Goal: Transaction & Acquisition: Book appointment/travel/reservation

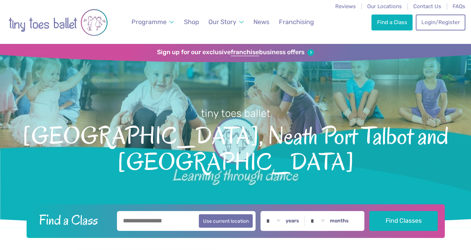
click at [143, 218] on input "text" at bounding box center [186, 221] width 139 height 20
click at [218, 223] on button "Use current location" at bounding box center [226, 220] width 54 height 13
type input "**********"
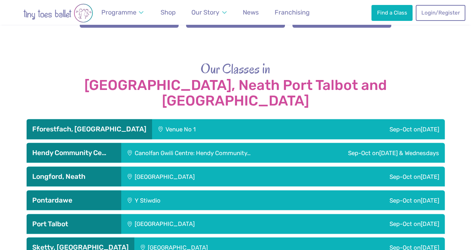
scroll to position [1134, 0]
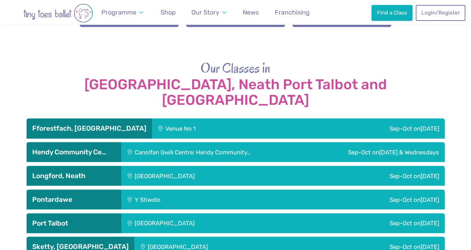
click at [147, 237] on div "Sketty Park Community Centre" at bounding box center [221, 247] width 175 height 20
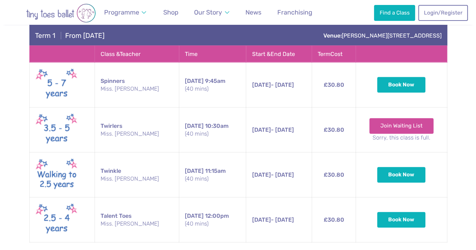
scroll to position [1383, 0]
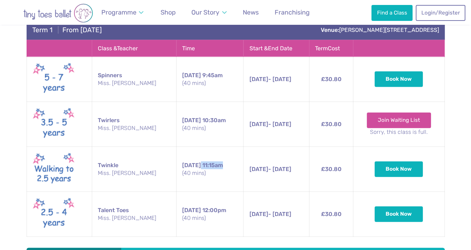
drag, startPoint x: 181, startPoint y: 139, endPoint x: 223, endPoint y: 137, distance: 42.2
click at [223, 147] on td "Saturday 11:15am (40 mins)" at bounding box center [210, 169] width 67 height 45
click at [192, 147] on td "Saturday 11:15am (40 mins)" at bounding box center [210, 169] width 67 height 45
click at [190, 147] on td "Saturday 11:15am (40 mins)" at bounding box center [210, 169] width 67 height 45
click at [200, 147] on td "Saturday 11:15am (40 mins)" at bounding box center [210, 169] width 67 height 45
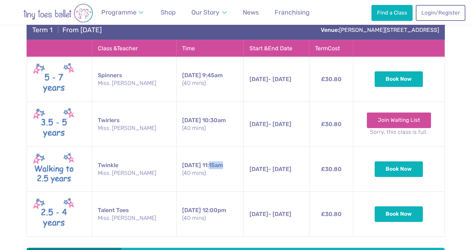
click at [200, 147] on td "Saturday 11:15am (40 mins)" at bounding box center [210, 169] width 67 height 45
click at [391, 161] on button "Book Now" at bounding box center [399, 169] width 48 height 16
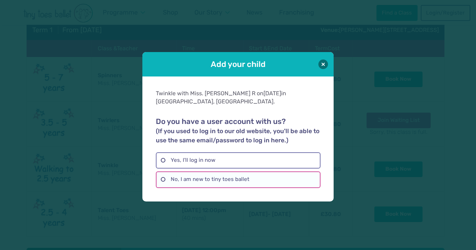
click at [185, 175] on label "No, I am new to tiny toes ballet" at bounding box center [238, 180] width 165 height 16
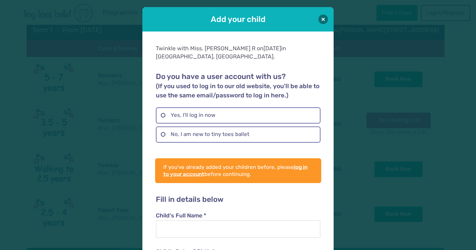
scroll to position [106, 0]
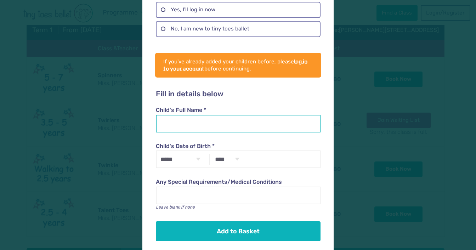
click at [177, 119] on input "Child's Full Name *" at bounding box center [238, 124] width 165 height 18
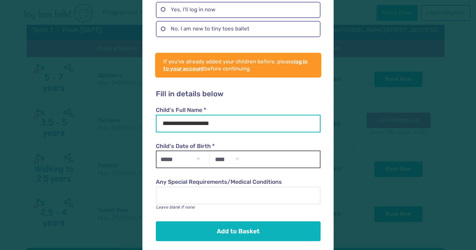
type input "**********"
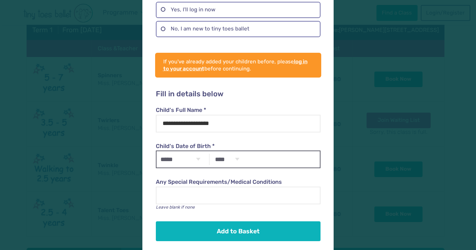
click at [191, 151] on select "***** ******* ******** ***** ***** *** **** **** ****** ********* ******* *****…" at bounding box center [181, 159] width 48 height 16
select select "**"
click at [157, 151] on select "***** ******* ******** ***** ***** *** **** **** ****** ********* ******* *****…" at bounding box center [181, 159] width 48 height 16
click at [215, 151] on select "**** **** **** **** **** **** **** **** **** **** **** **** **** **** **** ****…" at bounding box center [228, 159] width 32 height 16
click at [212, 151] on select "**** **** **** **** **** **** **** **** **** **** **** **** **** **** **** ****…" at bounding box center [228, 159] width 32 height 16
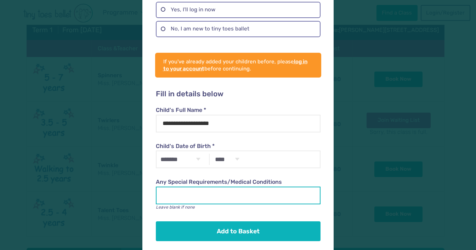
click at [195, 187] on input "Any Special Requirements/Medical Conditions" at bounding box center [238, 196] width 165 height 18
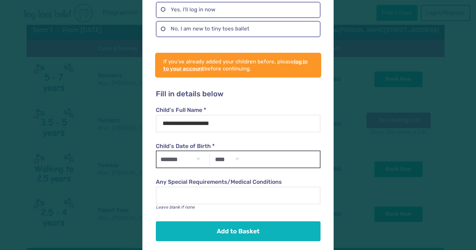
click at [278, 151] on div "***** ******* ******** ***** ***** *** **** **** ****** ********* ******* *****…" at bounding box center [238, 160] width 165 height 18
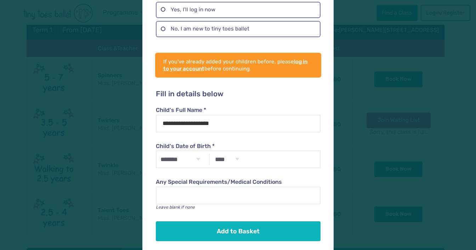
click at [192, 178] on label "Any Special Requirements/Medical Conditions" at bounding box center [238, 182] width 165 height 8
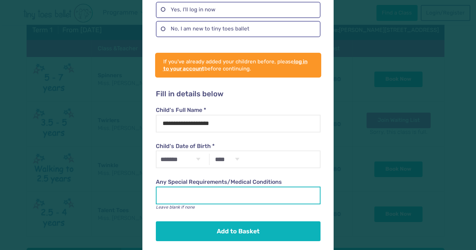
click at [192, 187] on input "Any Special Requirements/Medical Conditions" at bounding box center [238, 196] width 165 height 18
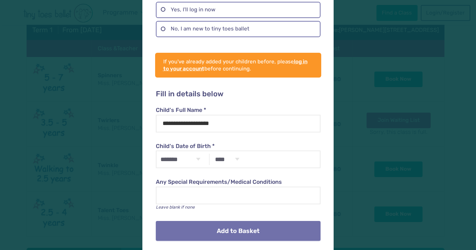
click at [232, 221] on button "Add to Basket" at bounding box center [238, 231] width 165 height 20
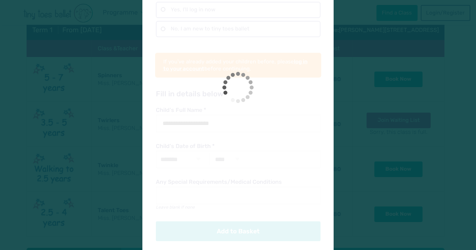
scroll to position [19, 0]
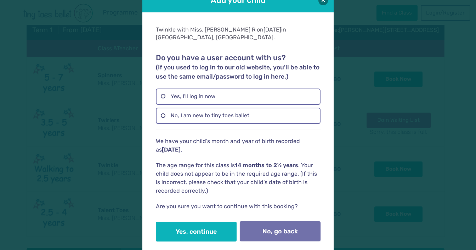
click at [258, 222] on button "No, go back" at bounding box center [280, 232] width 81 height 20
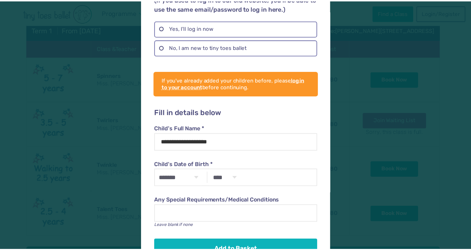
scroll to position [90, 0]
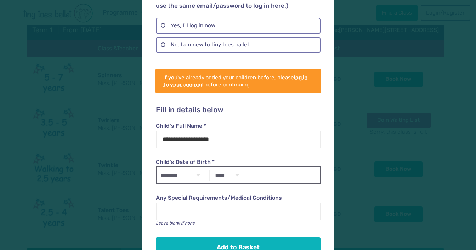
click at [225, 167] on select "**** **** **** **** **** **** **** **** **** **** **** **** **** **** **** ****…" at bounding box center [228, 175] width 32 height 16
select select "****"
click at [212, 167] on select "**** **** **** **** **** **** **** **** **** **** **** **** **** **** **** ****…" at bounding box center [228, 175] width 32 height 16
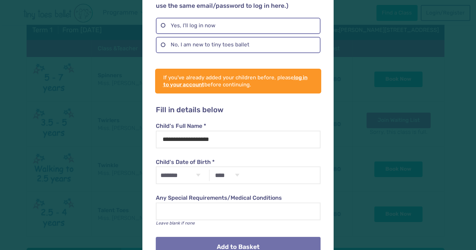
click at [238, 237] on button "Add to Basket" at bounding box center [238, 247] width 165 height 20
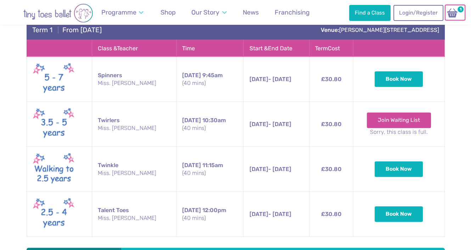
click at [461, 12] on span "1" at bounding box center [461, 9] width 8 height 8
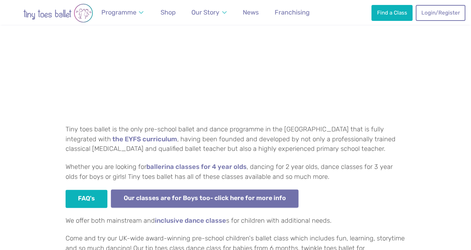
scroll to position [532, 0]
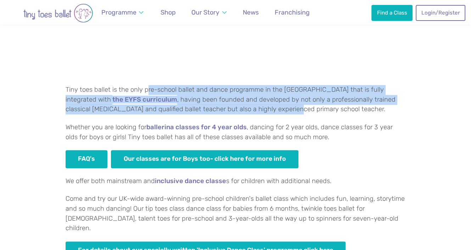
drag, startPoint x: 146, startPoint y: 91, endPoint x: 247, endPoint y: 111, distance: 102.9
click at [247, 111] on p "Tiny toes ballet is the only pre-school ballet and dance programme in the UK th…" at bounding box center [236, 99] width 340 height 29
click at [244, 110] on p "Tiny toes ballet is the only pre-school ballet and dance programme in the UK th…" at bounding box center [236, 99] width 340 height 29
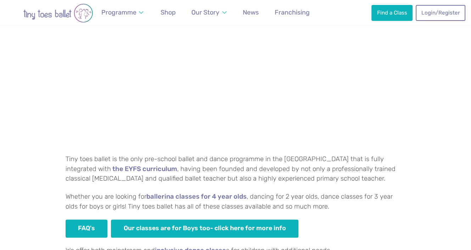
scroll to position [461, 0]
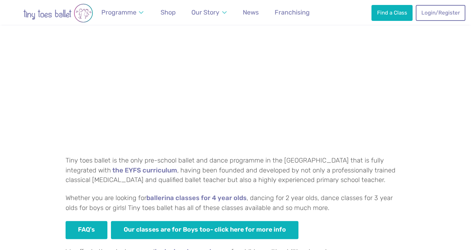
click at [343, 91] on p at bounding box center [236, 90] width 340 height 115
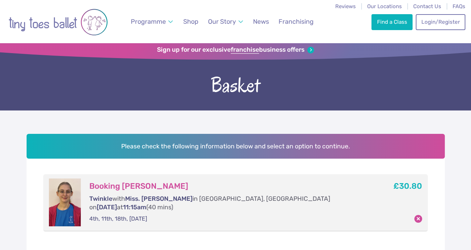
scroll to position [71, 0]
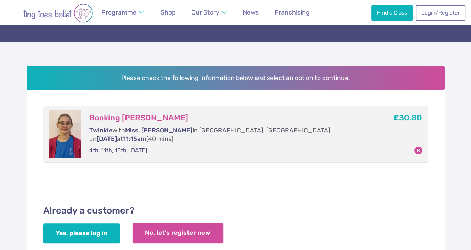
click at [157, 223] on link "No, let's register now" at bounding box center [178, 233] width 91 height 20
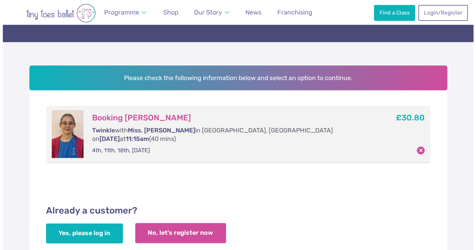
scroll to position [7, 0]
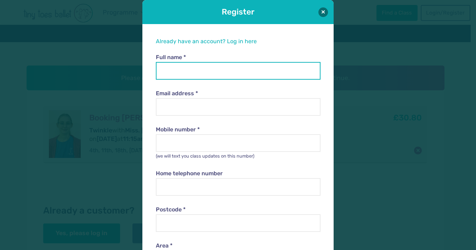
click at [202, 68] on input "Full name *" at bounding box center [238, 71] width 165 height 18
type input "**********"
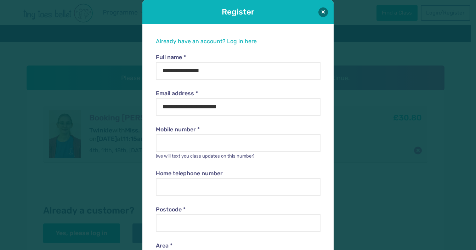
type input "**********"
type input "*******"
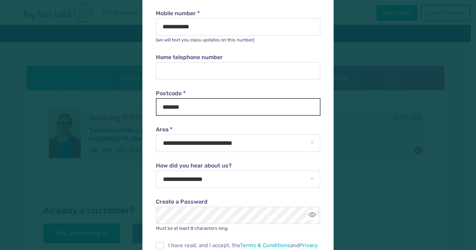
scroll to position [184, 0]
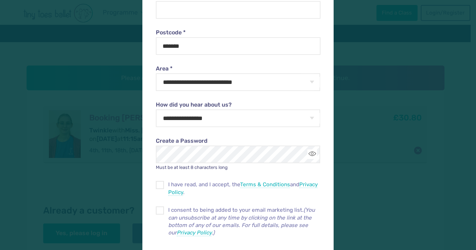
click at [187, 91] on div "**********" at bounding box center [238, 109] width 165 height 36
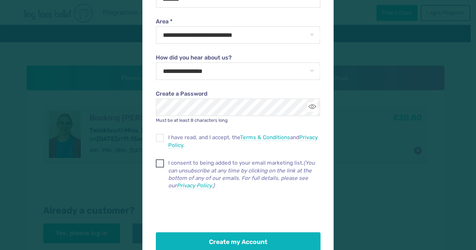
scroll to position [251, 0]
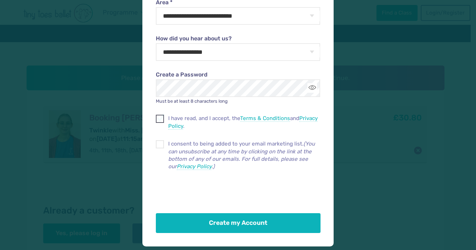
click at [157, 119] on span at bounding box center [160, 120] width 7 height 6
click at [157, 147] on span at bounding box center [160, 146] width 7 height 6
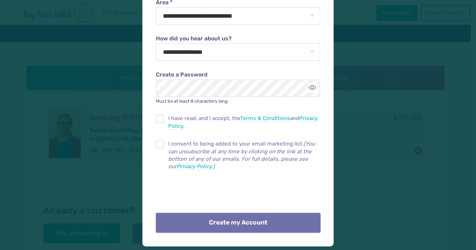
click at [218, 228] on button "Create my Account" at bounding box center [238, 223] width 165 height 20
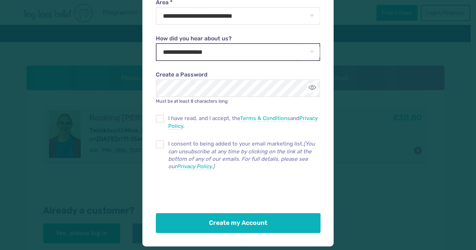
click at [179, 43] on div "**********" at bounding box center [238, 43] width 165 height 36
click at [183, 50] on select "**********" at bounding box center [238, 52] width 165 height 18
select select "**********"
click at [156, 43] on select "**********" at bounding box center [238, 52] width 165 height 18
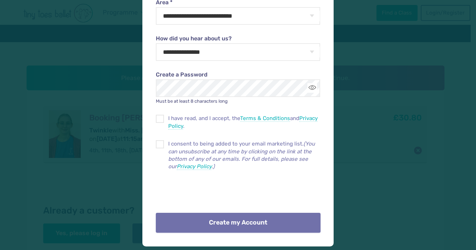
click at [219, 227] on button "Create my Account" at bounding box center [238, 223] width 165 height 20
click at [230, 223] on button "Create my Account" at bounding box center [238, 223] width 165 height 20
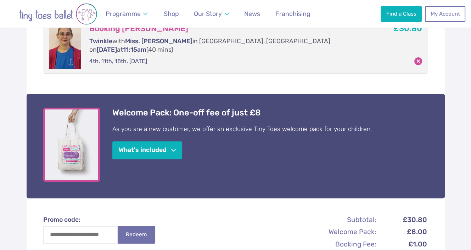
scroll to position [177, 0]
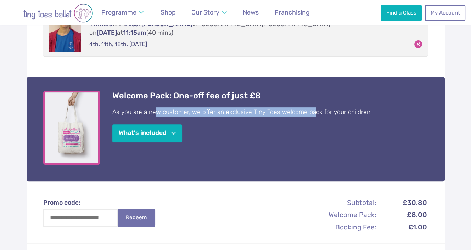
drag, startPoint x: 190, startPoint y: 102, endPoint x: 311, endPoint y: 101, distance: 120.5
click at [311, 107] on p "As you are a new customer, we offer an exclusive Tiny Toes welcome pack for you…" at bounding box center [270, 111] width 316 height 9
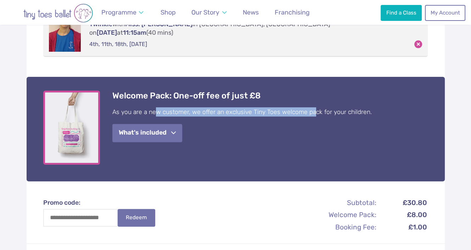
click at [177, 124] on button "What's included" at bounding box center [147, 133] width 70 height 18
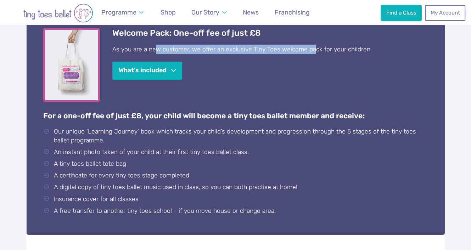
scroll to position [248, 0]
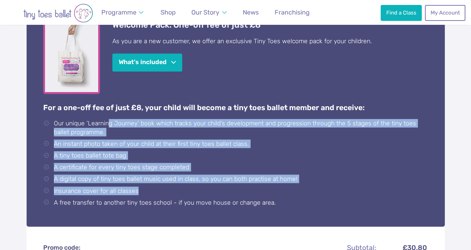
drag, startPoint x: 108, startPoint y: 115, endPoint x: 211, endPoint y: 180, distance: 121.4
click at [211, 180] on ul "Our unique ‘Learning Journey’ book which tracks your child’s development and pr…" at bounding box center [235, 163] width 385 height 88
click at [207, 187] on li "Insurance cover for all classes" at bounding box center [237, 191] width 383 height 9
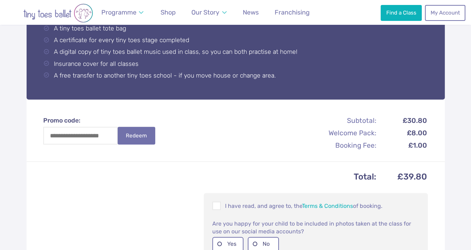
scroll to position [461, 0]
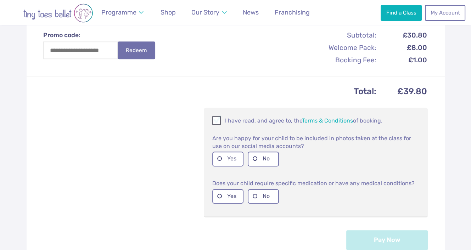
click at [216, 118] on span at bounding box center [217, 121] width 8 height 7
click at [218, 152] on label "Yes" at bounding box center [227, 159] width 31 height 15
click at [267, 152] on label "No" at bounding box center [263, 159] width 31 height 15
click at [233, 152] on label "Yes" at bounding box center [227, 159] width 31 height 15
click at [264, 189] on label "No" at bounding box center [263, 196] width 31 height 15
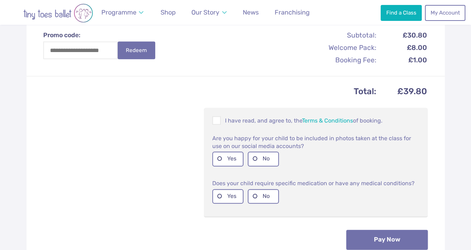
click at [382, 230] on button "Pay Now" at bounding box center [387, 240] width 82 height 20
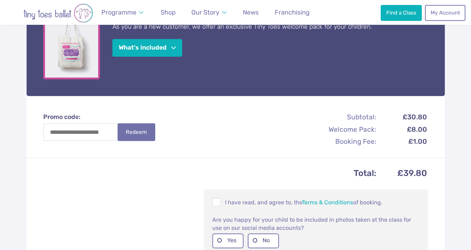
scroll to position [425, 0]
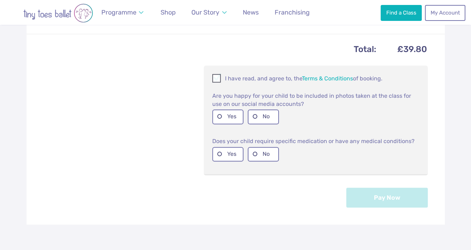
click at [214, 76] on span at bounding box center [217, 79] width 8 height 7
click at [220, 110] on label "Yes" at bounding box center [227, 117] width 31 height 15
click at [258, 147] on label "No" at bounding box center [263, 154] width 31 height 15
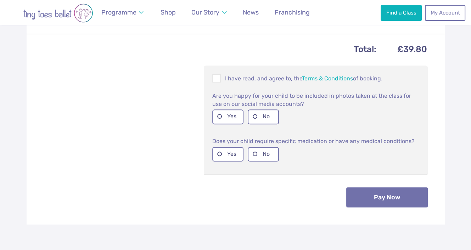
click at [376, 188] on button "Pay Now" at bounding box center [387, 198] width 82 height 20
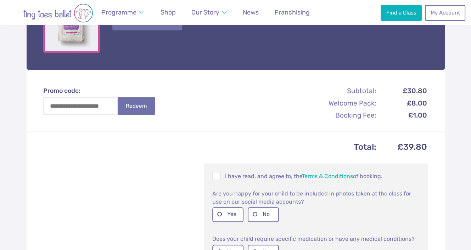
scroll to position [355, 0]
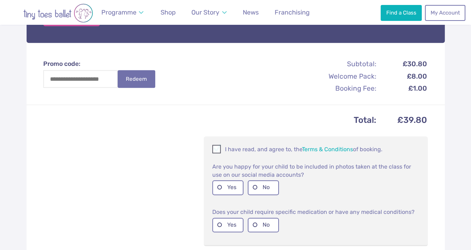
click at [233, 145] on p "I have read, and agree to, the Terms & Conditions of booking." at bounding box center [315, 149] width 207 height 9
click at [227, 180] on label "Yes" at bounding box center [227, 187] width 31 height 15
click at [269, 221] on label "No" at bounding box center [263, 225] width 31 height 15
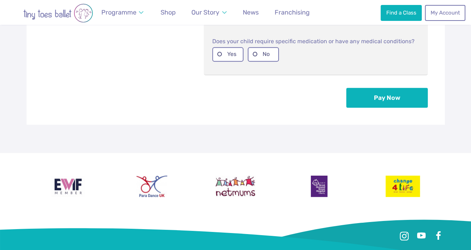
scroll to position [532, 0]
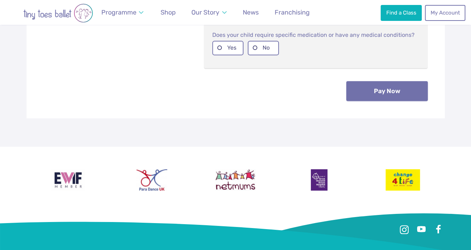
click at [382, 81] on button "Pay Now" at bounding box center [387, 91] width 82 height 20
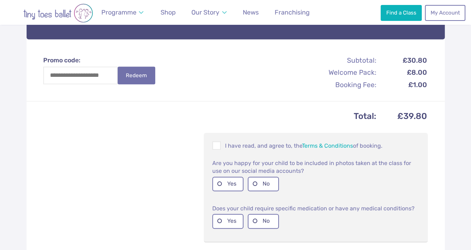
scroll to position [355, 0]
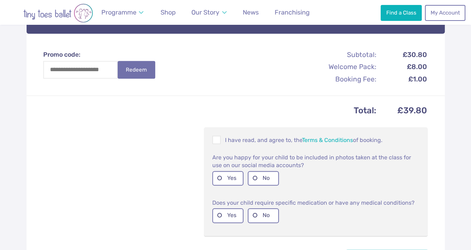
click at [211, 133] on div "I have read, and agree to, the Terms & Conditions of booking." at bounding box center [316, 140] width 213 height 15
click at [216, 138] on span at bounding box center [217, 141] width 8 height 7
click at [257, 171] on label "No" at bounding box center [263, 178] width 31 height 15
click at [262, 208] on label "No" at bounding box center [263, 215] width 31 height 15
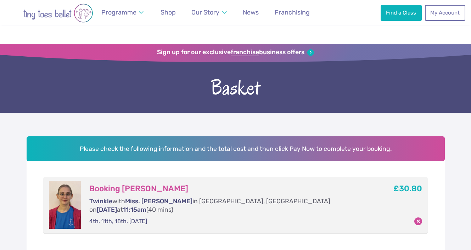
scroll to position [325, 0]
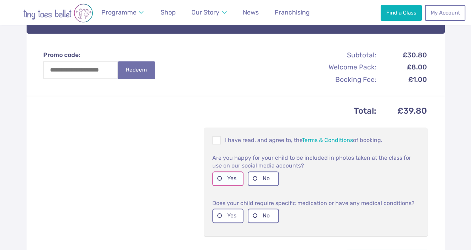
click at [216, 172] on label "Yes" at bounding box center [227, 179] width 31 height 15
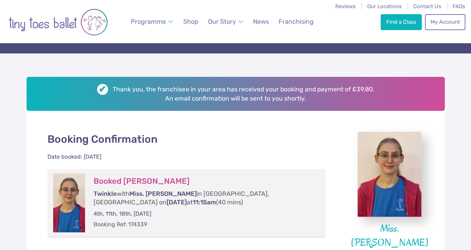
scroll to position [106, 0]
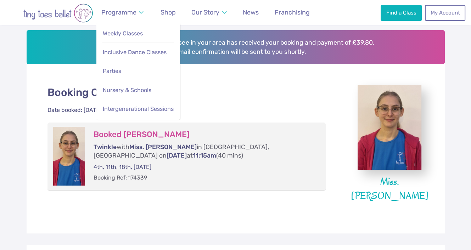
click at [116, 36] on span "Weekly Classes" at bounding box center [123, 33] width 40 height 7
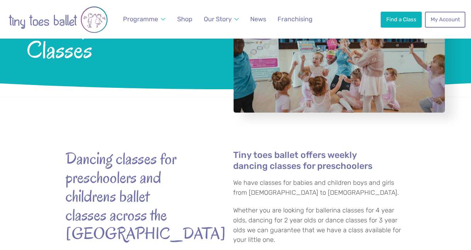
scroll to position [142, 0]
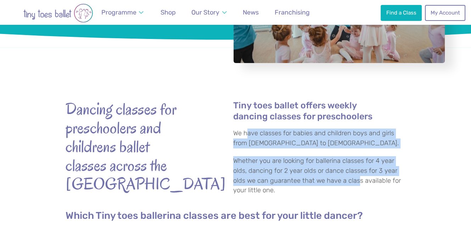
drag, startPoint x: 248, startPoint y: 129, endPoint x: 357, endPoint y: 184, distance: 122.6
click at [357, 184] on div "Tiny toes ballet offers weekly dancing classes for preschoolers We have classes…" at bounding box center [315, 147] width 181 height 95
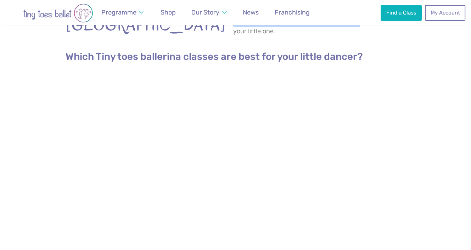
scroll to position [461, 0]
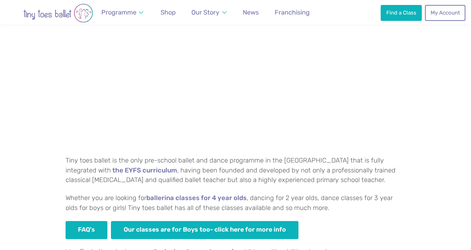
click at [37, 157] on div "Which Tiny toes ballerina classes are best for your little dancer? Tiny toes ba…" at bounding box center [235, 110] width 471 height 463
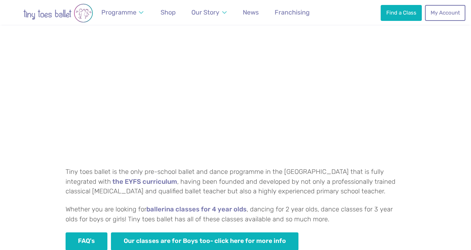
scroll to position [425, 0]
